Goal: Task Accomplishment & Management: Use online tool/utility

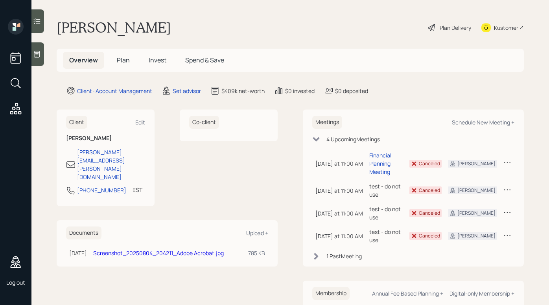
click at [448, 30] on div "Plan Delivery" at bounding box center [454, 28] width 31 height 8
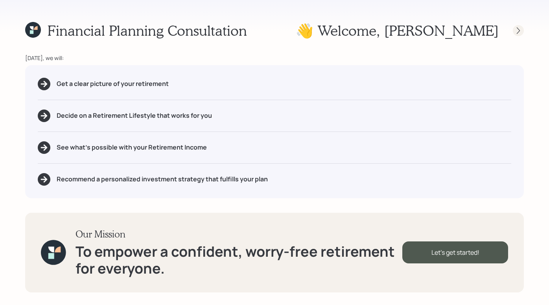
click at [516, 30] on icon at bounding box center [518, 31] width 8 height 8
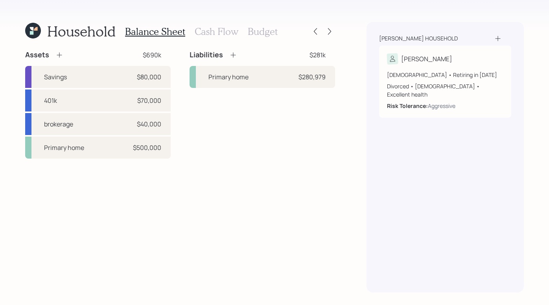
click at [222, 32] on h3 "Cash Flow" at bounding box center [217, 31] width 44 height 11
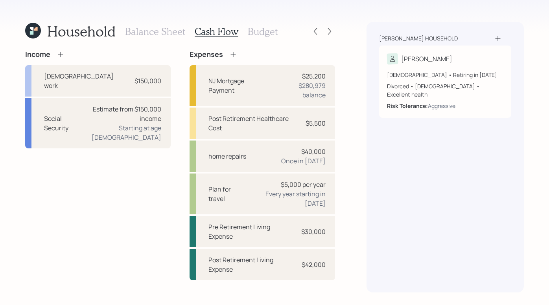
click at [262, 31] on h3 "Budget" at bounding box center [263, 31] width 30 height 11
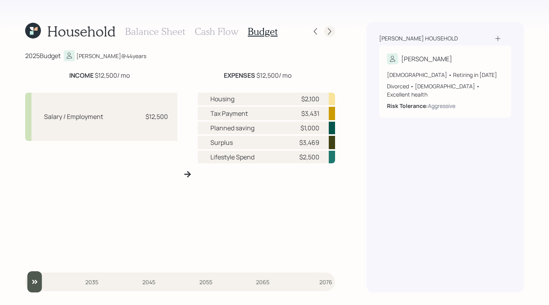
click at [328, 30] on icon at bounding box center [329, 32] width 8 height 8
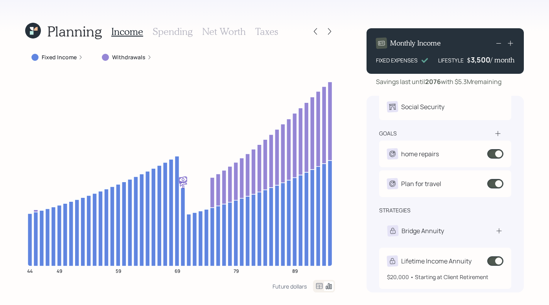
click at [459, 273] on div "$20,000 • Starting at Client Retirement" at bounding box center [445, 277] width 116 height 8
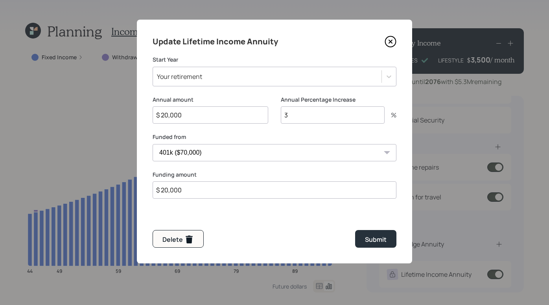
scroll to position [42, 0]
click at [389, 42] on icon at bounding box center [390, 42] width 12 height 12
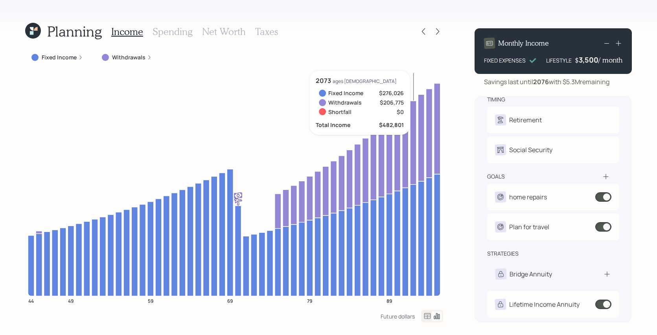
scroll to position [13, 0]
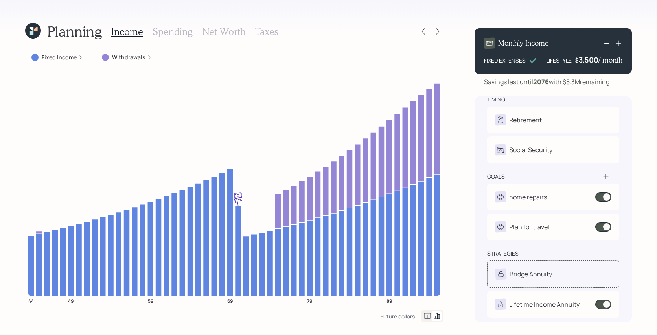
click at [528, 279] on div "Bridge Annuity" at bounding box center [553, 274] width 132 height 28
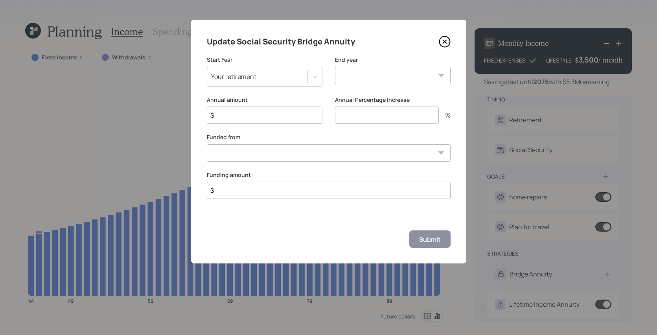
click at [446, 42] on icon at bounding box center [445, 42] width 12 height 12
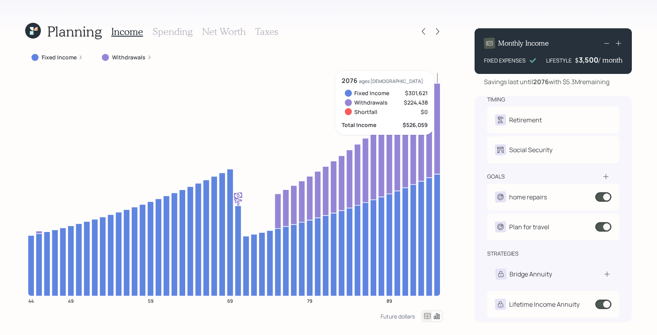
scroll to position [13, 0]
